Goal: Task Accomplishment & Management: Manage account settings

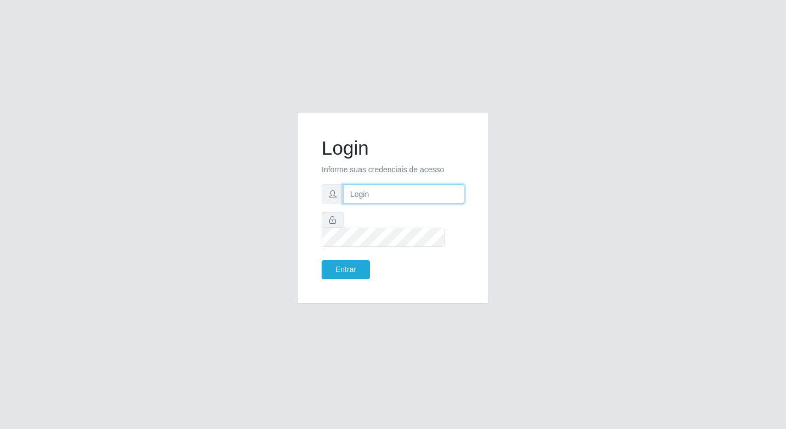
drag, startPoint x: 0, startPoint y: 0, endPoint x: 392, endPoint y: 202, distance: 440.9
click at [392, 202] on input "text" at bounding box center [403, 193] width 121 height 19
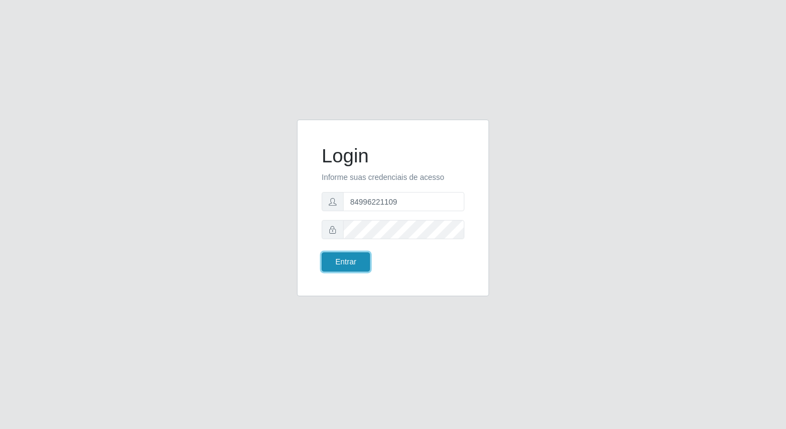
click at [336, 266] on button "Entrar" at bounding box center [346, 261] width 48 height 19
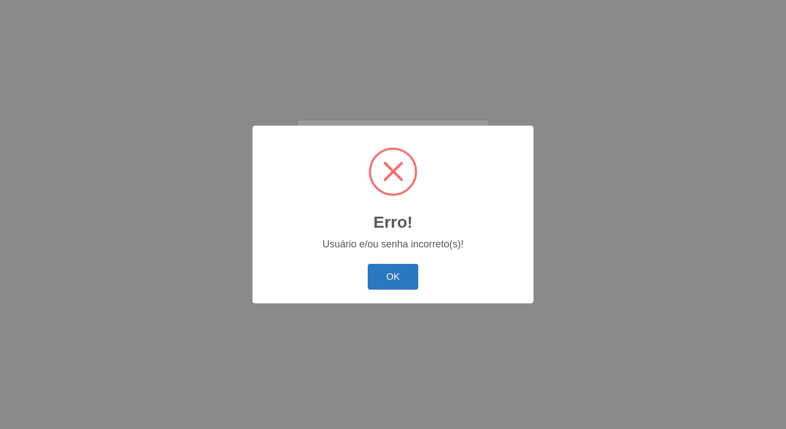
click at [389, 272] on button "OK" at bounding box center [393, 277] width 51 height 26
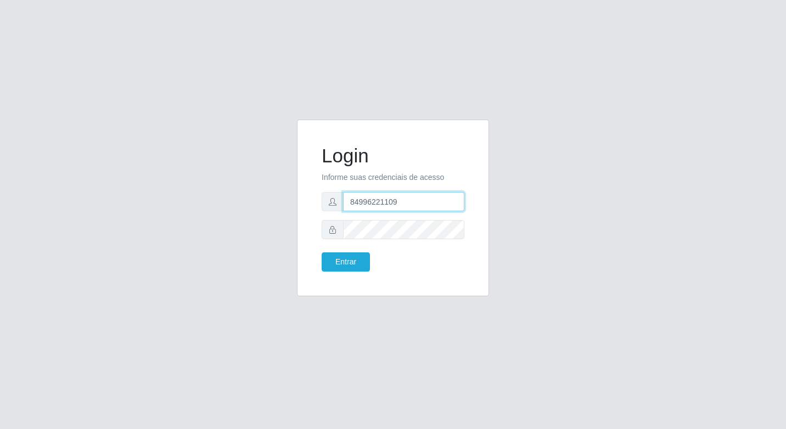
click at [406, 198] on input "84996221109" at bounding box center [403, 201] width 121 height 19
type input "8"
click at [406, 198] on input "text" at bounding box center [403, 201] width 121 height 19
type input "101.458.294-64"
click at [347, 273] on div "Login Informe suas credenciais de acesso 101.458.294-64 Entrar" at bounding box center [393, 207] width 165 height 149
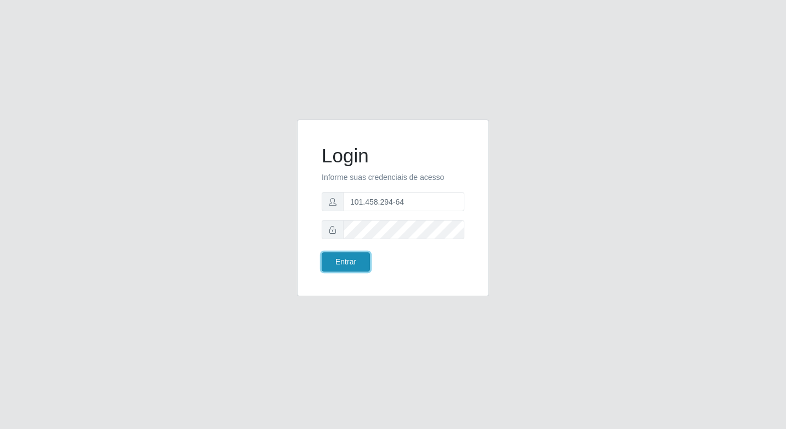
click at [348, 266] on button "Entrar" at bounding box center [346, 261] width 48 height 19
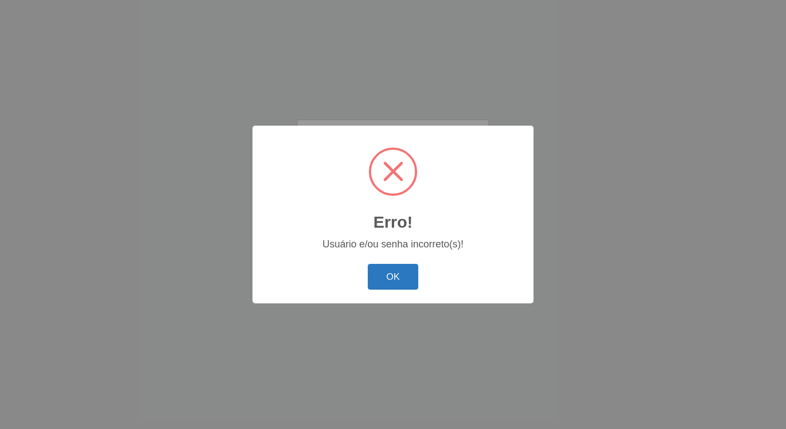
click at [377, 267] on button "OK" at bounding box center [393, 277] width 51 height 26
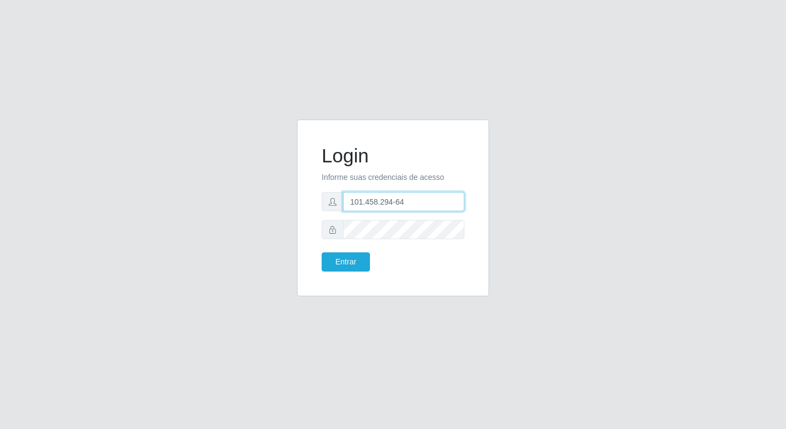
click at [405, 199] on input "101.458.294-64" at bounding box center [403, 201] width 121 height 19
drag, startPoint x: 405, startPoint y: 199, endPoint x: 284, endPoint y: 200, distance: 120.8
click at [284, 200] on div "Login Informe suas credenciais de acesso 101.458.294-64 Entrar" at bounding box center [393, 215] width 626 height 190
click at [372, 199] on input "text" at bounding box center [403, 201] width 121 height 19
type input "[EMAIL_ADDRESS][DOMAIN_NAME]"
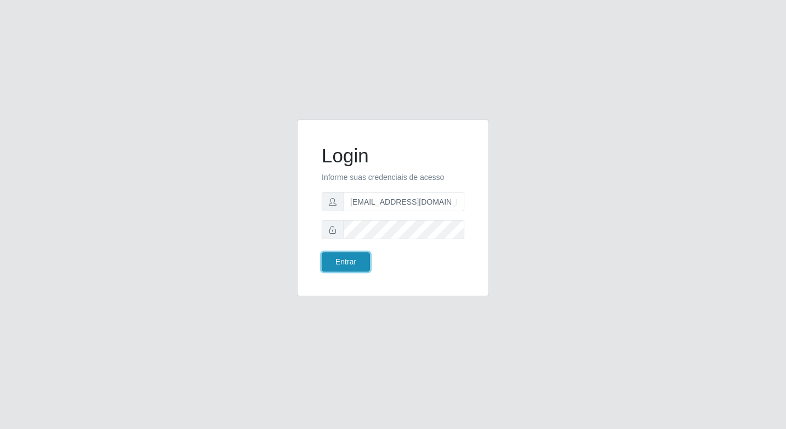
click at [359, 257] on button "Entrar" at bounding box center [346, 261] width 48 height 19
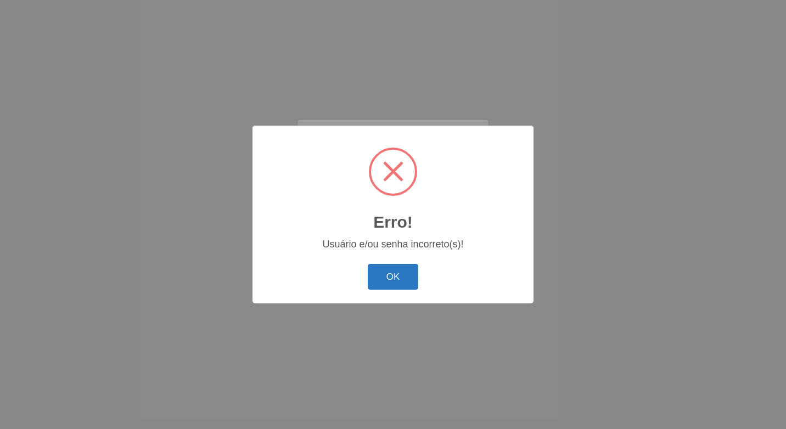
click at [390, 270] on button "OK" at bounding box center [393, 277] width 51 height 26
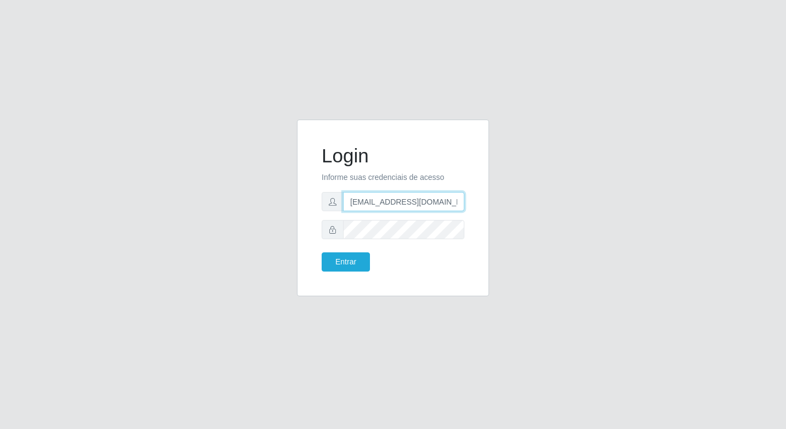
drag, startPoint x: 437, startPoint y: 206, endPoint x: 317, endPoint y: 205, distance: 119.7
click at [317, 205] on div "Login Informe suas credenciais de acesso [EMAIL_ADDRESS][DOMAIN_NAME] Entrar" at bounding box center [393, 207] width 165 height 149
click at [364, 268] on button "Entrar" at bounding box center [346, 261] width 48 height 19
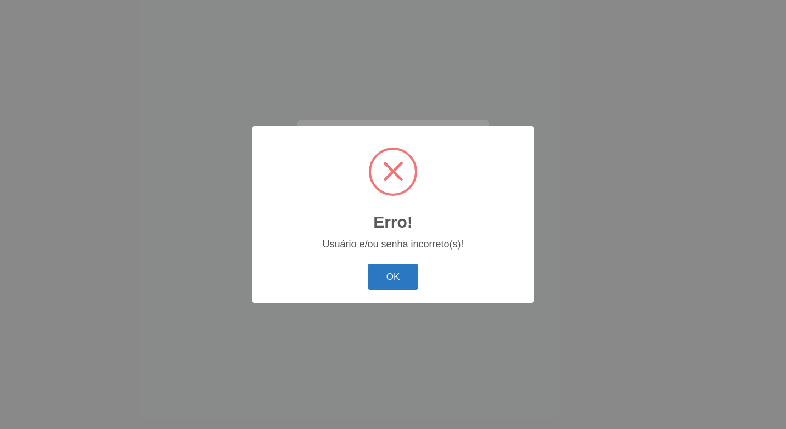
click at [375, 270] on button "OK" at bounding box center [393, 277] width 51 height 26
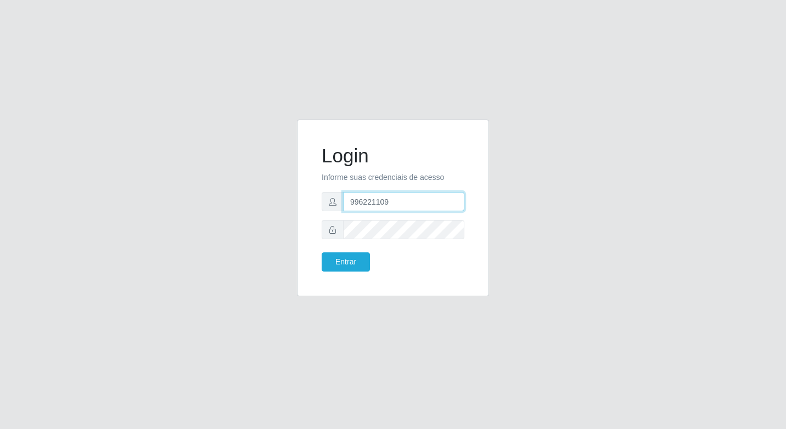
click at [347, 203] on input "996221109" at bounding box center [403, 201] width 121 height 19
click at [350, 201] on input "996221109" at bounding box center [403, 201] width 121 height 19
click at [351, 267] on button "Entrar" at bounding box center [346, 261] width 48 height 19
click at [350, 260] on button "Entrar" at bounding box center [346, 261] width 48 height 19
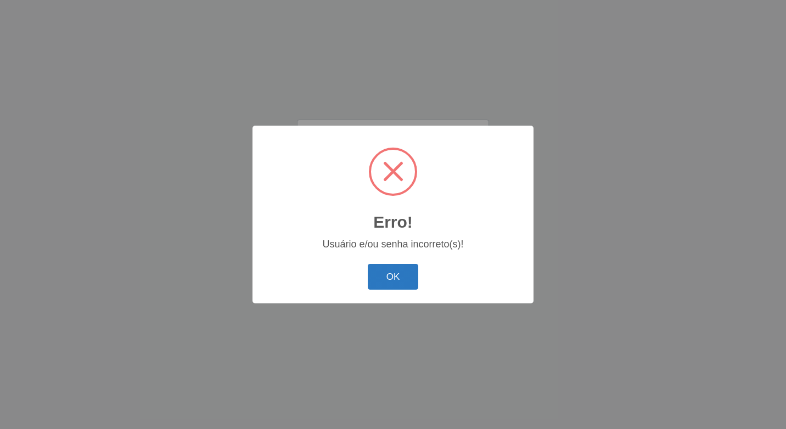
click at [380, 287] on button "OK" at bounding box center [393, 277] width 51 height 26
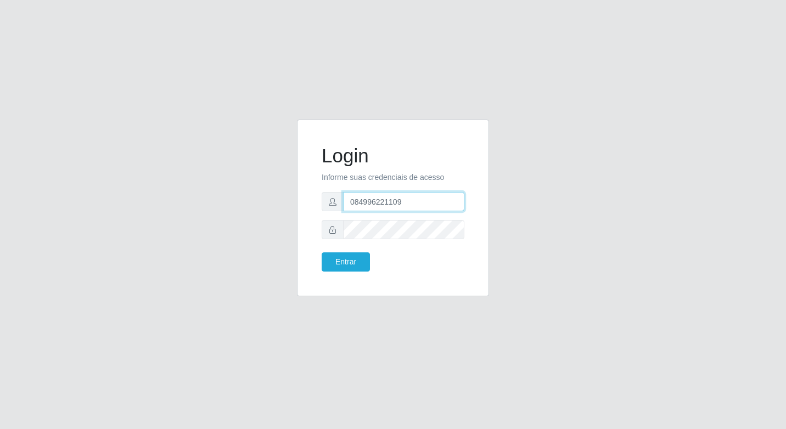
drag, startPoint x: 353, startPoint y: 201, endPoint x: 414, endPoint y: 201, distance: 60.9
click at [353, 201] on input "084996221109" at bounding box center [403, 201] width 121 height 19
click at [322, 252] on button "Entrar" at bounding box center [346, 261] width 48 height 19
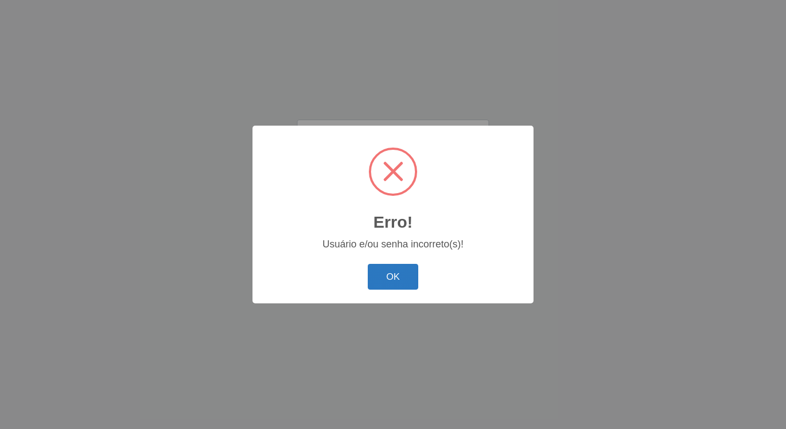
click at [410, 272] on button "OK" at bounding box center [393, 277] width 51 height 26
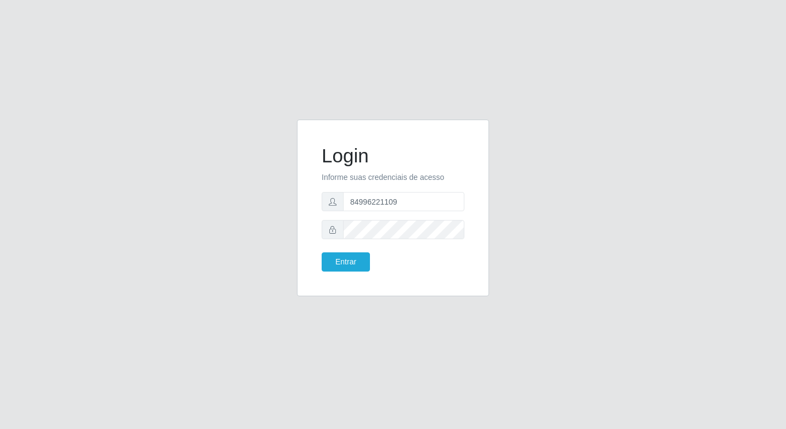
click at [386, 217] on form "Login Informe suas credenciais de acesso 84996221109 Entrar" at bounding box center [393, 207] width 143 height 127
click at [293, 242] on div "Login Informe suas credenciais de acesso 84996221109 Entrar" at bounding box center [393, 215] width 209 height 190
click at [357, 269] on button "Entrar" at bounding box center [346, 261] width 48 height 19
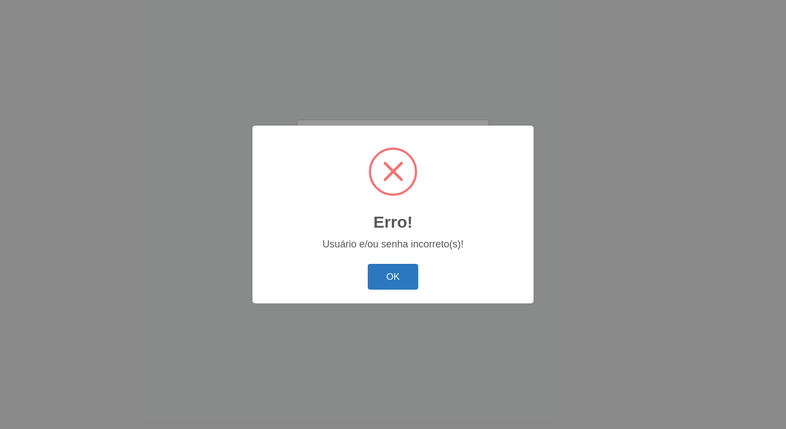
click at [402, 269] on button "OK" at bounding box center [393, 277] width 51 height 26
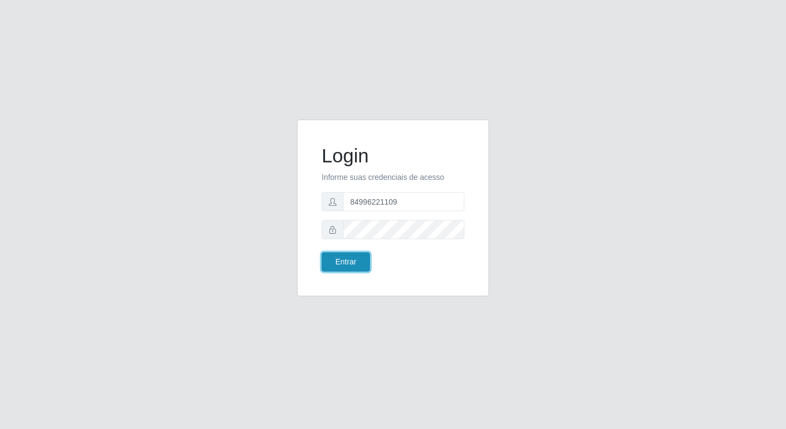
click at [342, 257] on button "Entrar" at bounding box center [346, 261] width 48 height 19
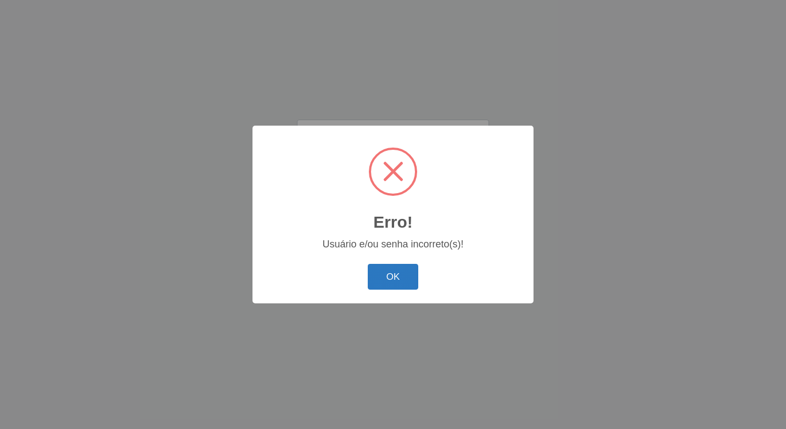
click at [384, 279] on button "OK" at bounding box center [393, 277] width 51 height 26
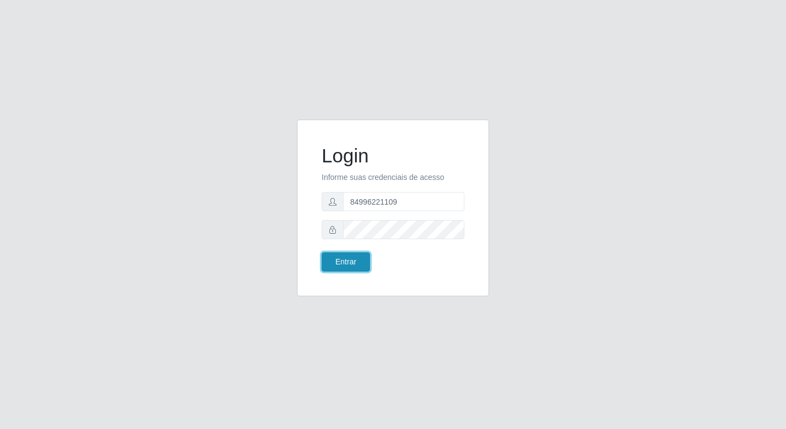
click at [352, 260] on button "Entrar" at bounding box center [346, 261] width 48 height 19
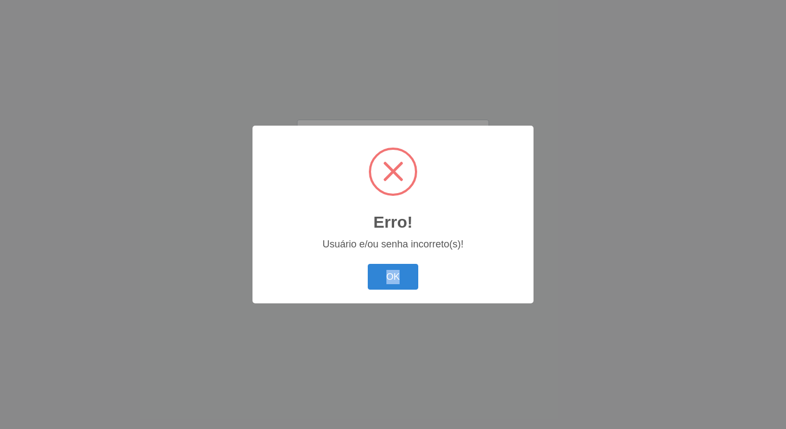
click at [352, 260] on div "Erro! × Usuário e/ou senha incorreto(s)! OK Cancel" at bounding box center [392, 215] width 281 height 178
drag, startPoint x: 352, startPoint y: 260, endPoint x: 391, endPoint y: 267, distance: 39.5
click at [391, 267] on button "OK" at bounding box center [393, 277] width 51 height 26
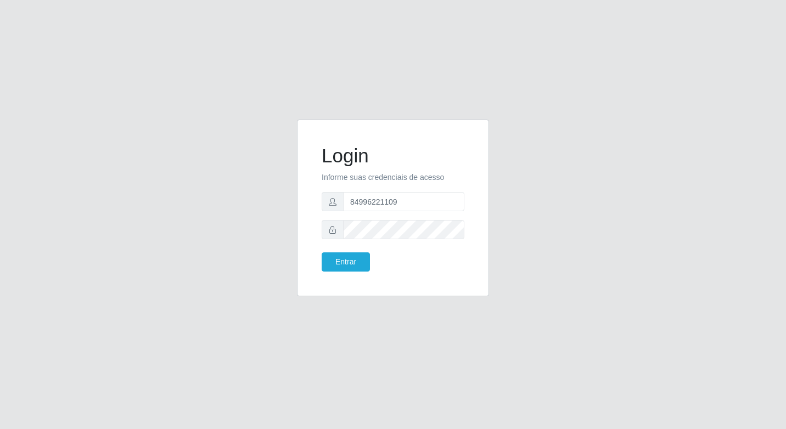
click at [394, 220] on form "Login Informe suas credenciais de acesso 84996221109 Entrar" at bounding box center [393, 207] width 143 height 127
click at [416, 201] on input "84996221109" at bounding box center [403, 201] width 121 height 19
type input "849920781196"
click at [344, 263] on button "Entrar" at bounding box center [346, 261] width 48 height 19
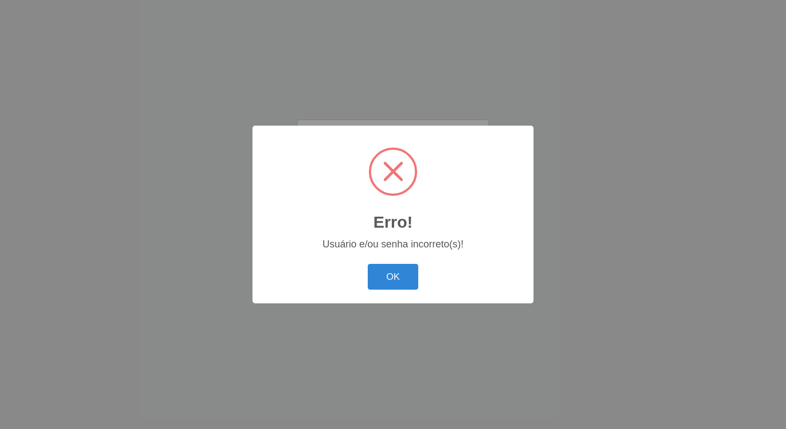
click at [377, 264] on div "OK Cancel" at bounding box center [392, 276] width 259 height 31
click at [393, 277] on button "OK" at bounding box center [393, 277] width 51 height 26
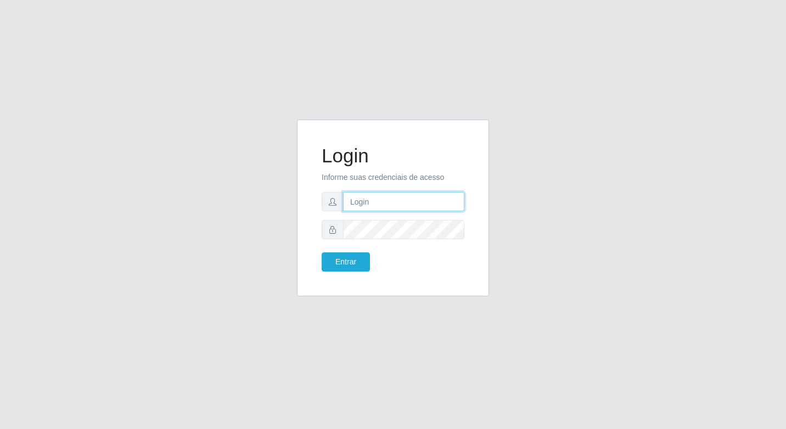
click at [381, 205] on input "text" at bounding box center [403, 201] width 121 height 19
type input "84996221109"
click at [322, 252] on button "Entrar" at bounding box center [346, 261] width 48 height 19
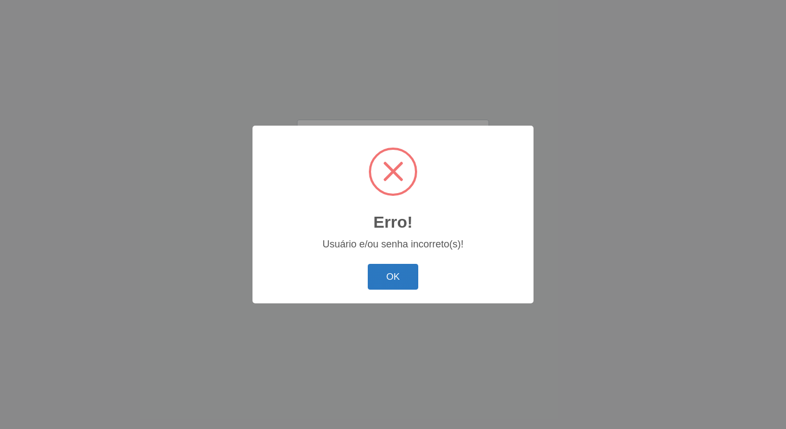
click at [407, 282] on button "OK" at bounding box center [393, 277] width 51 height 26
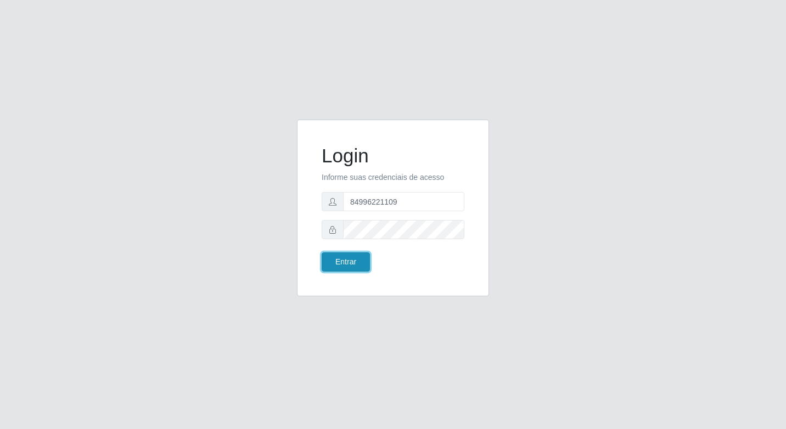
click at [340, 260] on button "Entrar" at bounding box center [346, 261] width 48 height 19
click at [398, 227] on body "Login Informe suas credenciais de acesso 84996221109 Entrar" at bounding box center [393, 214] width 786 height 429
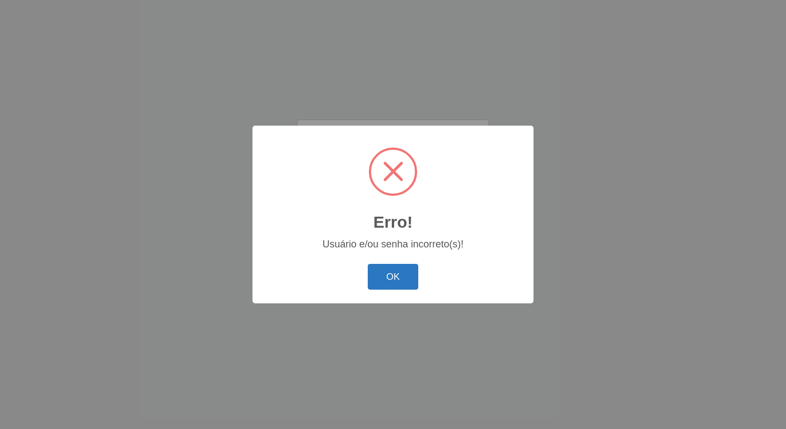
click at [395, 273] on button "OK" at bounding box center [393, 277] width 51 height 26
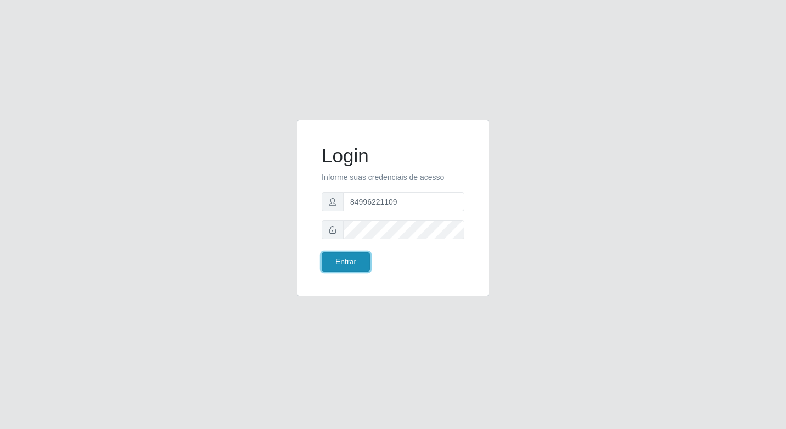
click at [335, 271] on button "Entrar" at bounding box center [346, 261] width 48 height 19
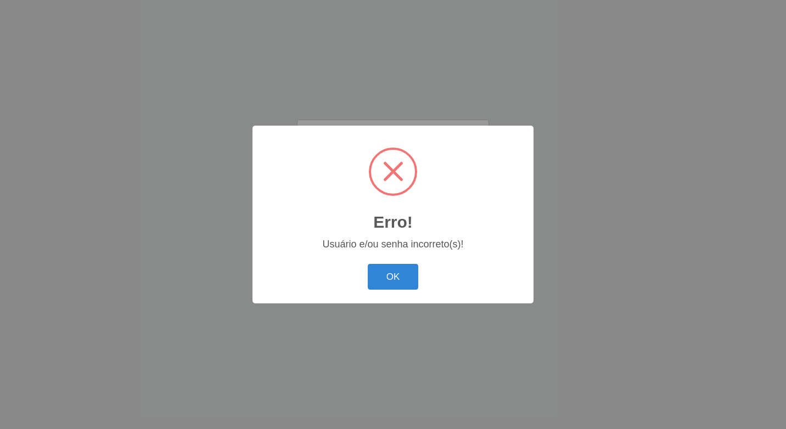
click at [355, 263] on div "OK Cancel" at bounding box center [392, 276] width 259 height 31
click at [381, 272] on button "OK" at bounding box center [393, 277] width 51 height 26
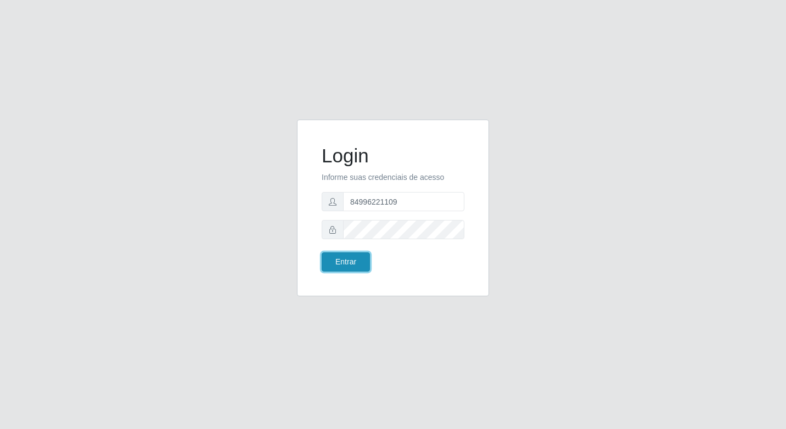
click at [345, 260] on button "Entrar" at bounding box center [346, 261] width 48 height 19
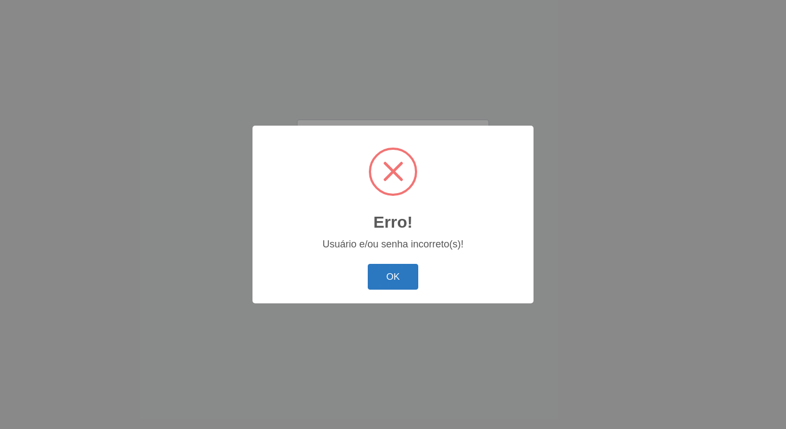
click at [398, 270] on button "OK" at bounding box center [393, 277] width 51 height 26
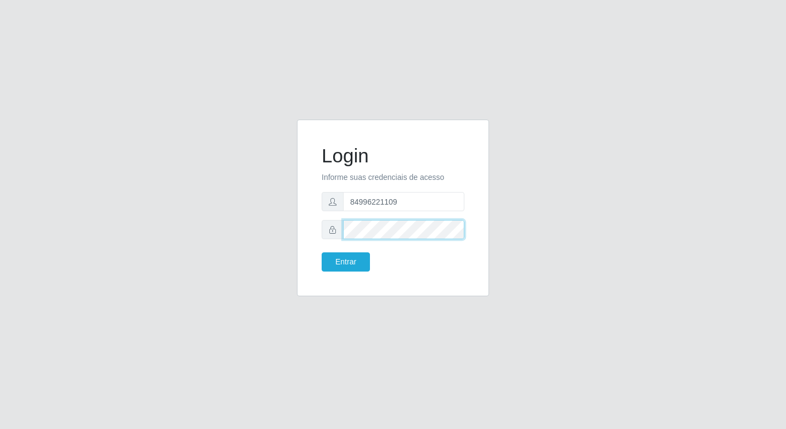
click at [322, 252] on button "Entrar" at bounding box center [346, 261] width 48 height 19
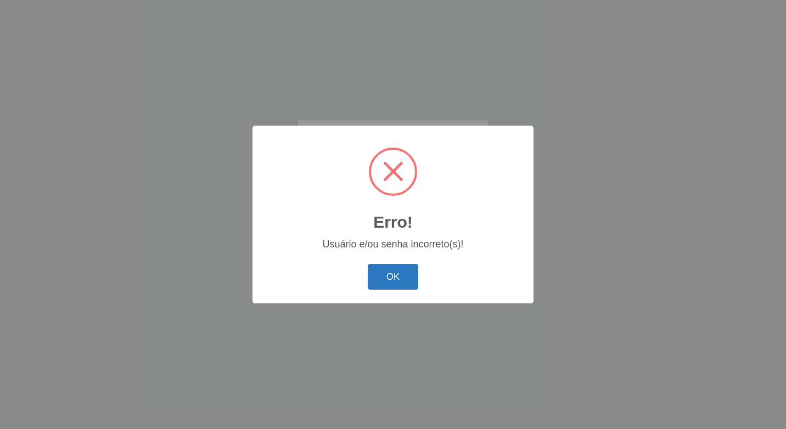
click at [382, 268] on button "OK" at bounding box center [393, 277] width 51 height 26
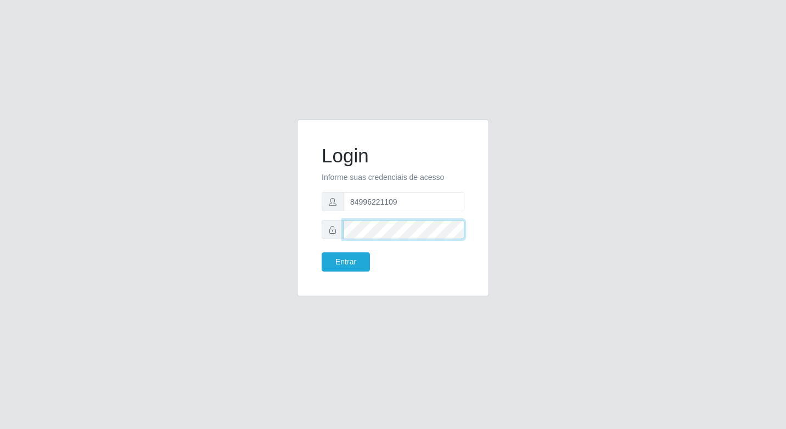
click at [311, 233] on div "Login Informe suas credenciais de acesso 84996221109 Entrar" at bounding box center [393, 207] width 165 height 149
click at [334, 255] on button "Entrar" at bounding box center [346, 261] width 48 height 19
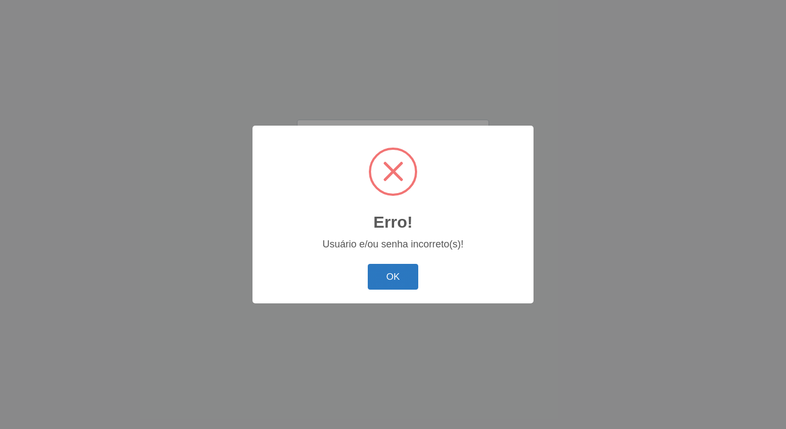
click at [389, 274] on button "OK" at bounding box center [393, 277] width 51 height 26
